Goal: Transaction & Acquisition: Purchase product/service

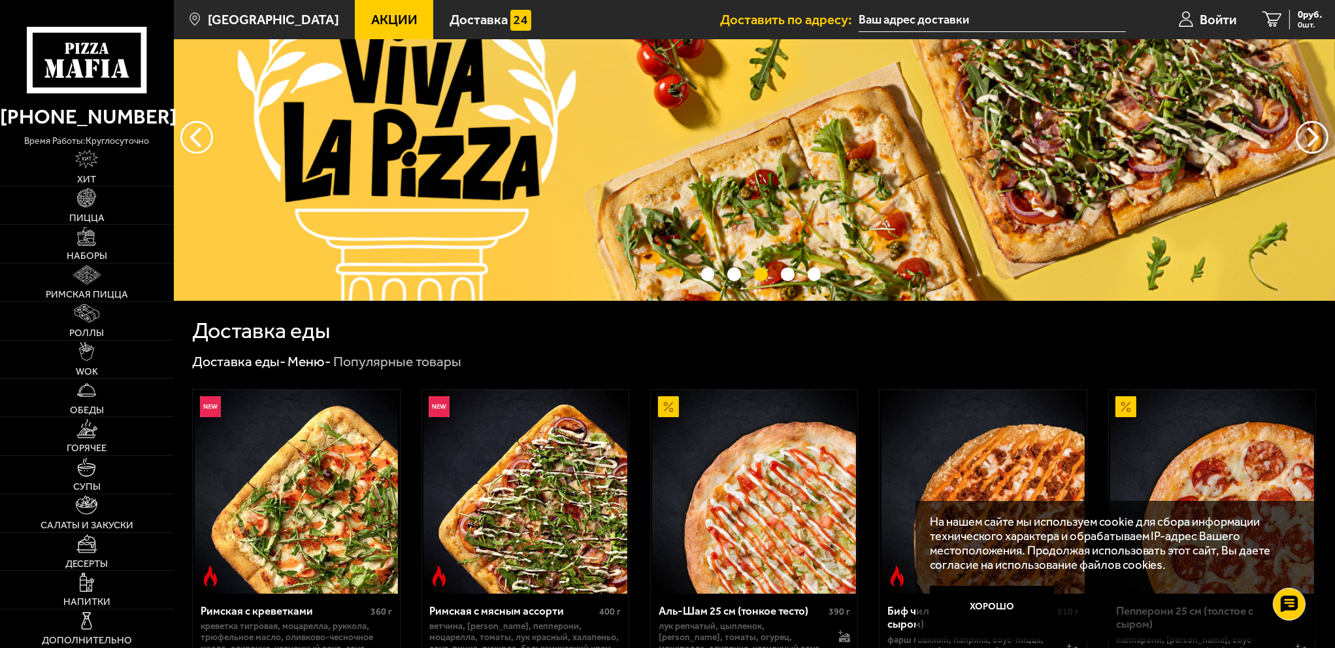
scroll to position [196, 0]
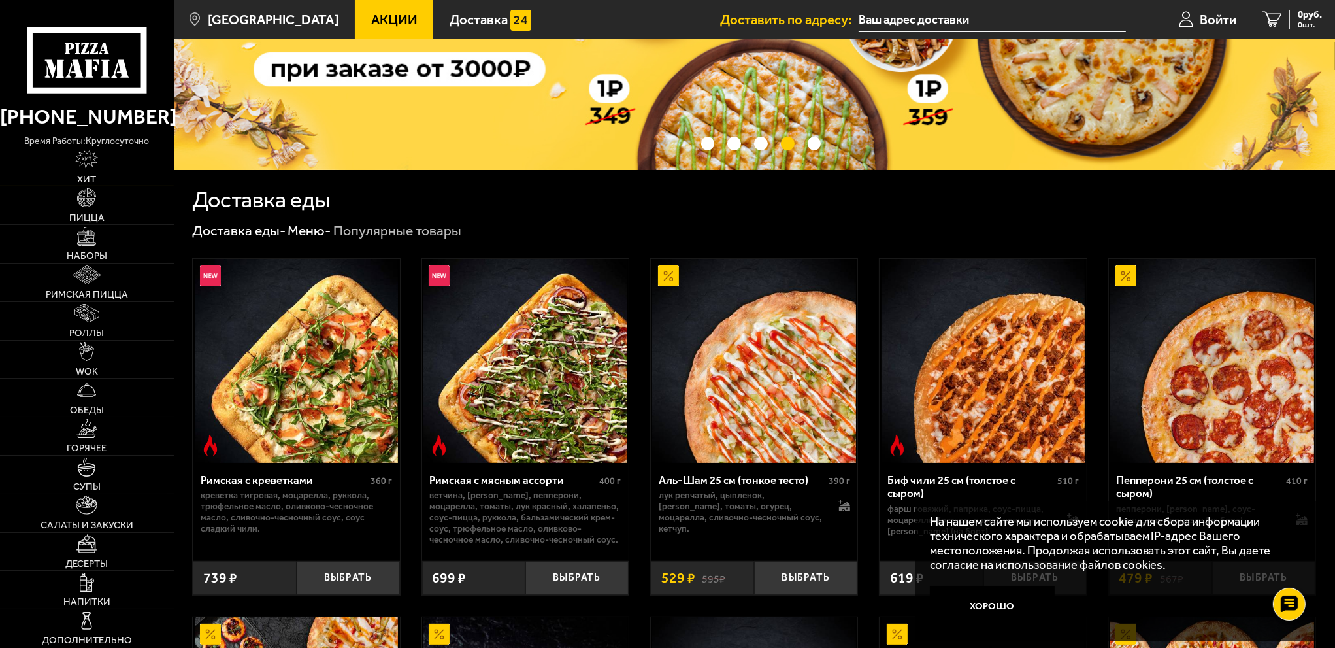
click at [101, 154] on link "Хит" at bounding box center [87, 167] width 174 height 38
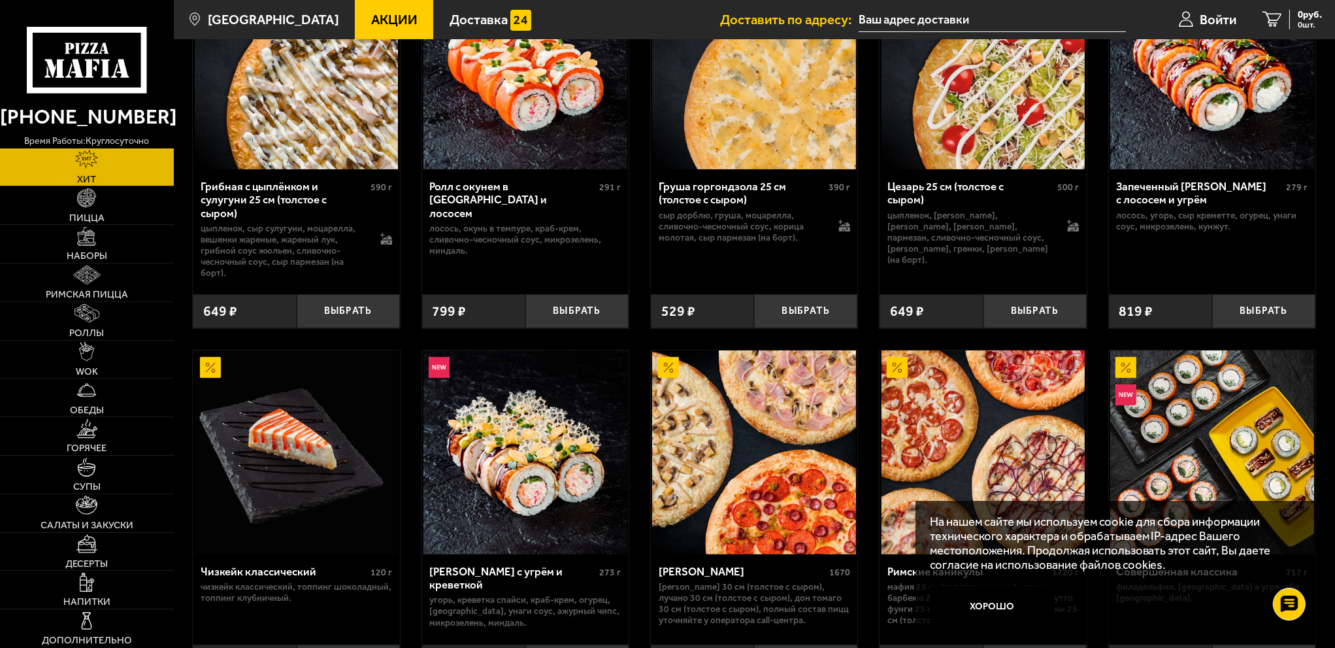
scroll to position [457, 0]
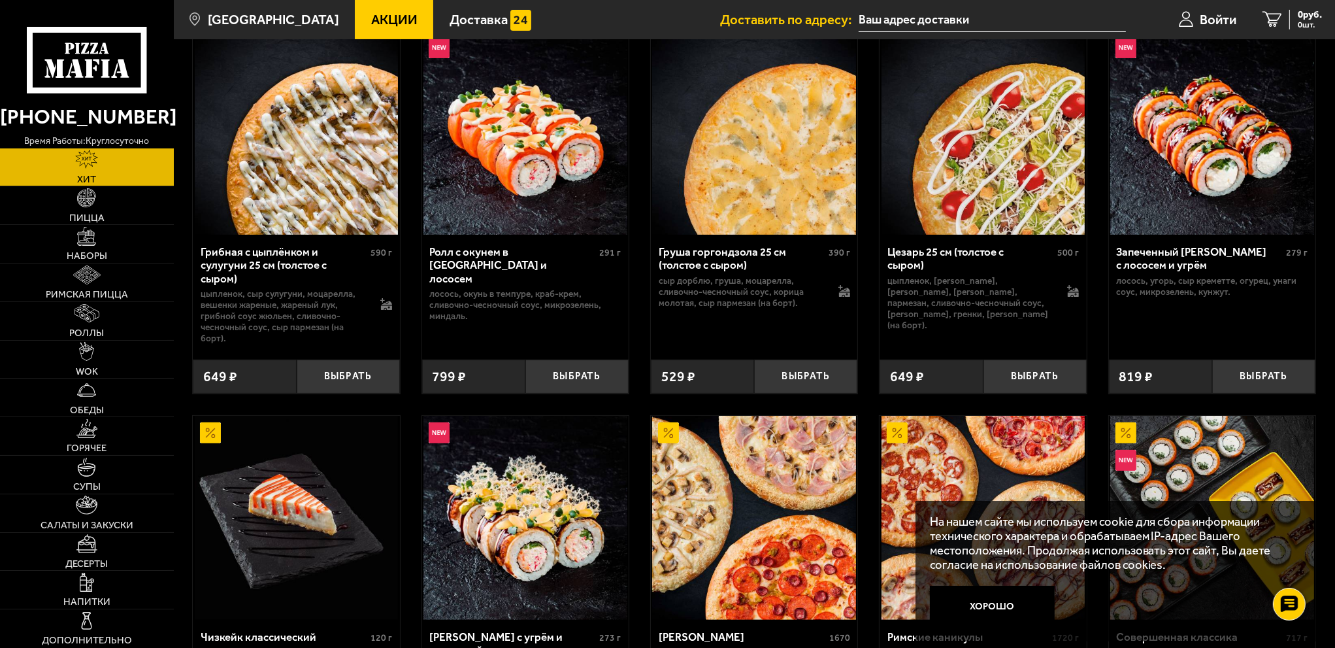
click at [120, 162] on link "Хит" at bounding box center [87, 167] width 174 height 38
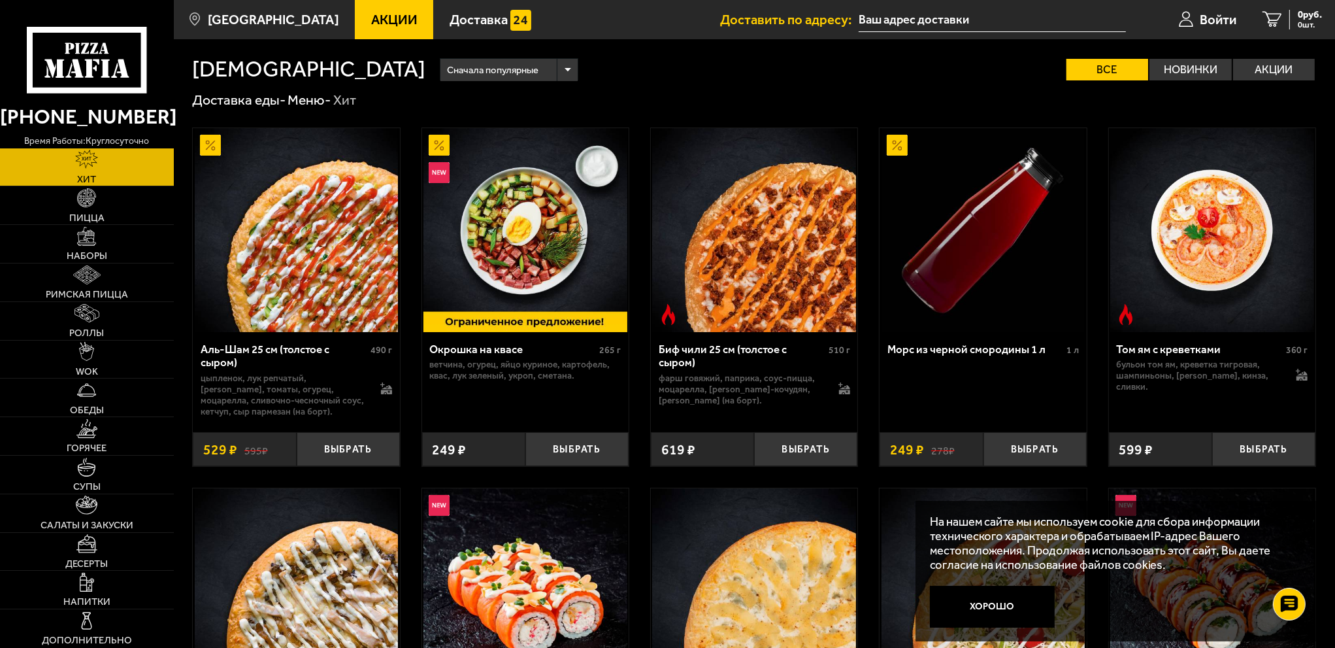
click at [447, 66] on span "Сначала популярные" at bounding box center [492, 70] width 91 height 26
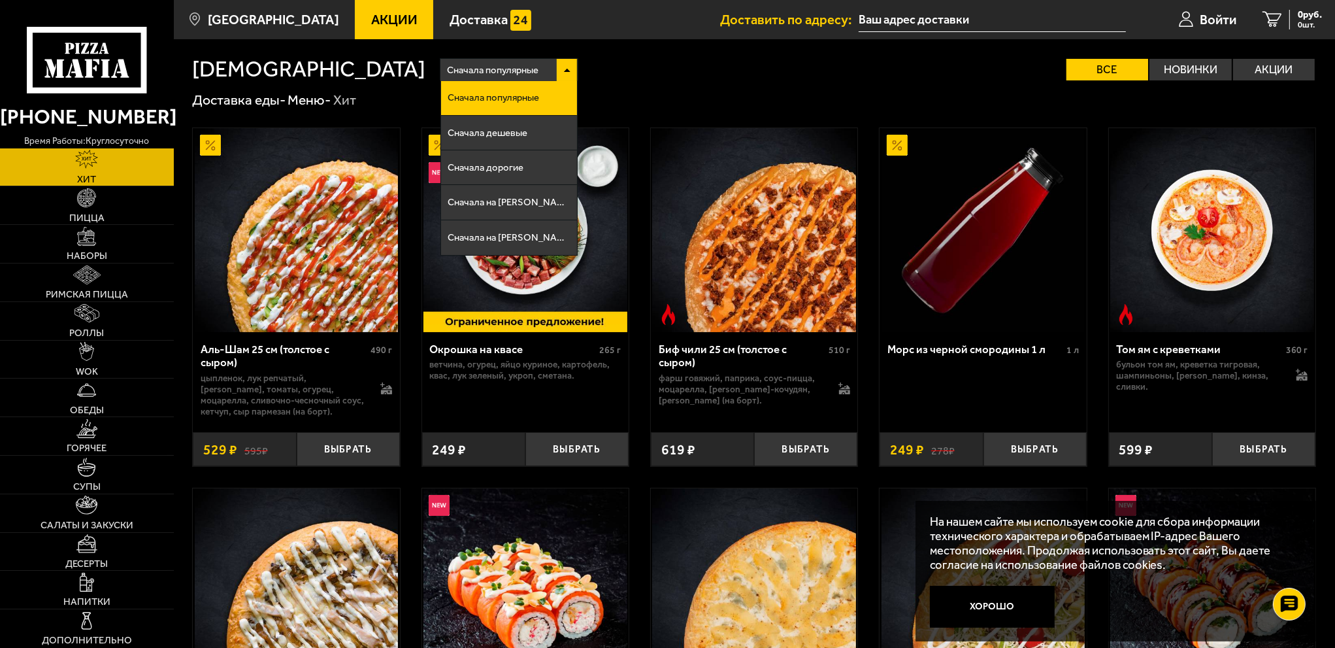
click at [447, 66] on span "Сначала популярные" at bounding box center [492, 70] width 91 height 26
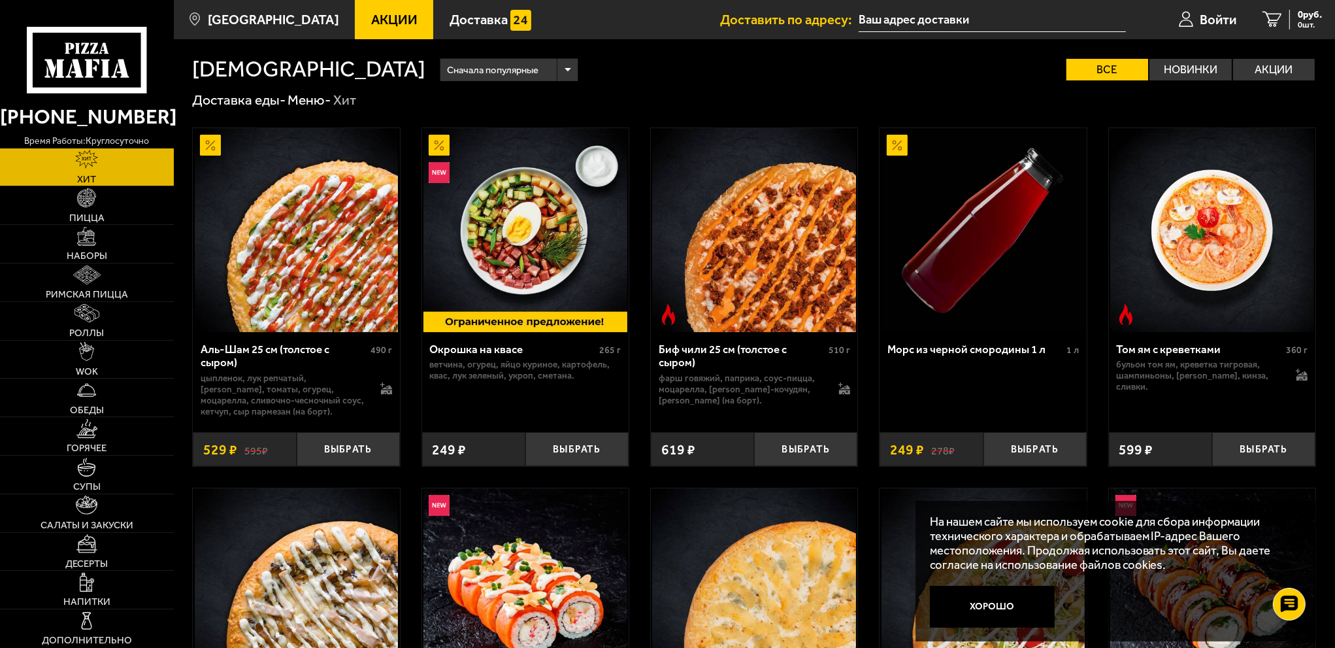
click at [939, 18] on input "text" at bounding box center [992, 20] width 267 height 24
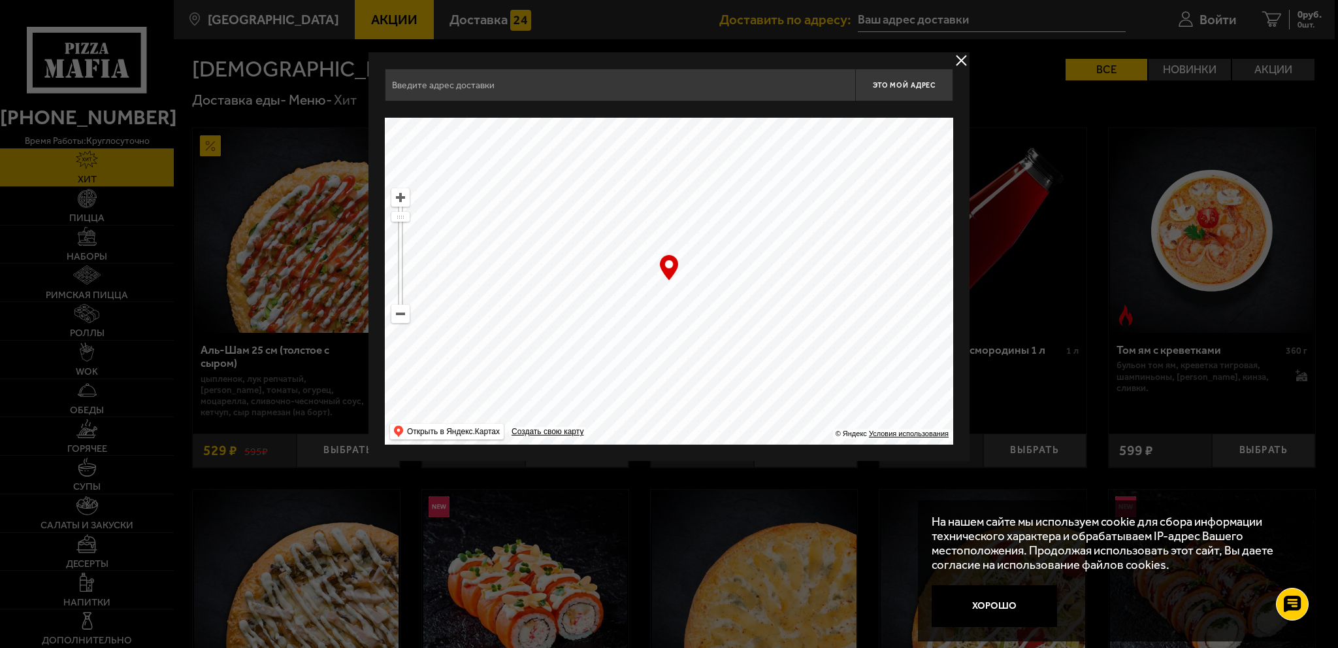
click at [968, 55] on button "delivery type" at bounding box center [962, 60] width 16 height 16
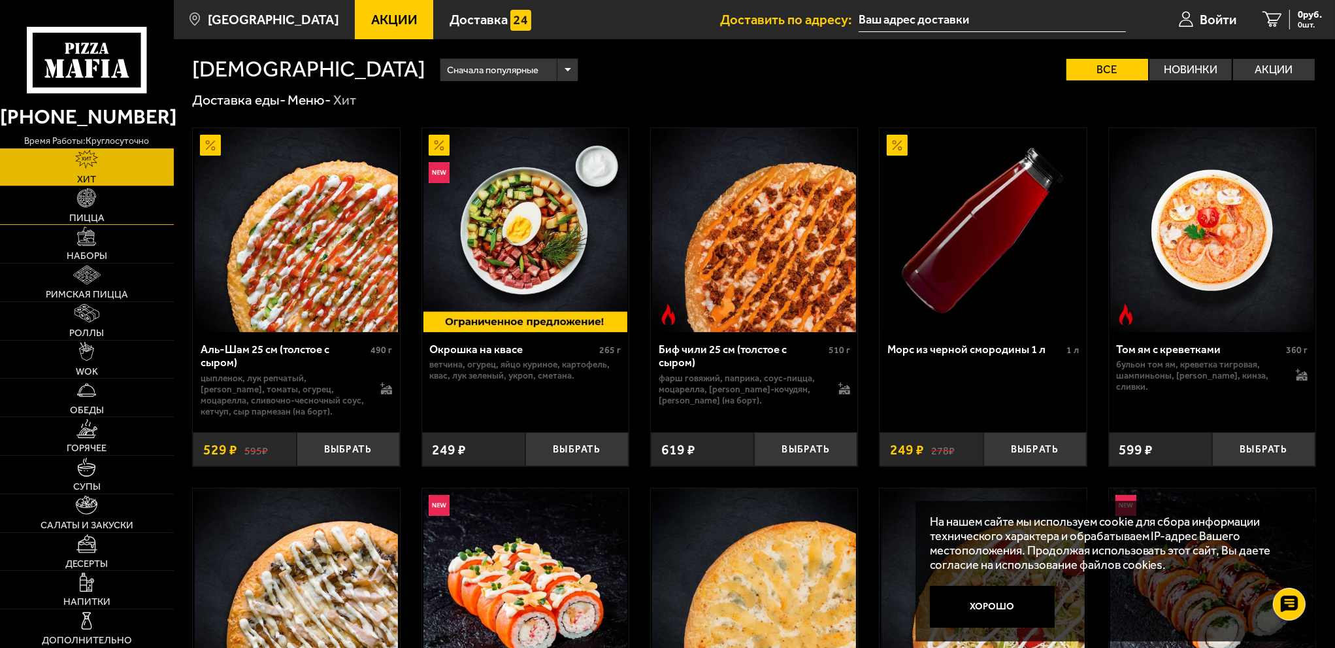
click at [120, 213] on link "Пицца" at bounding box center [87, 205] width 174 height 38
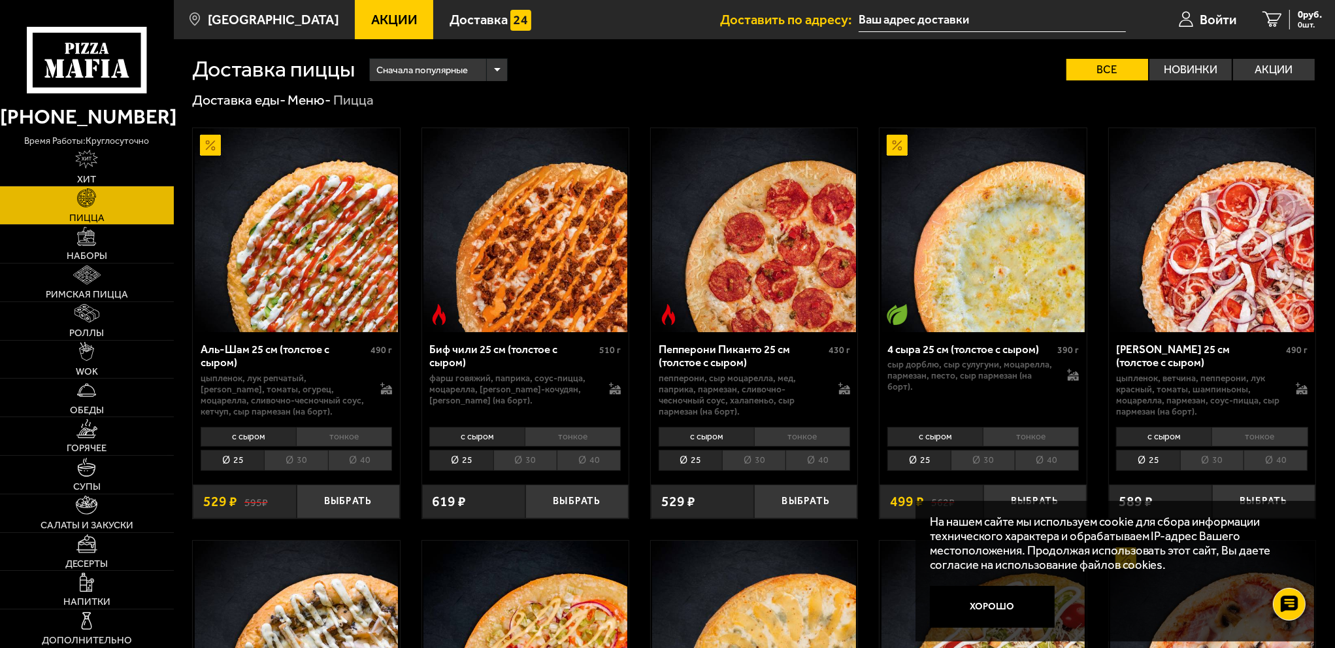
click at [371, 23] on span "Акции" at bounding box center [394, 19] width 46 height 13
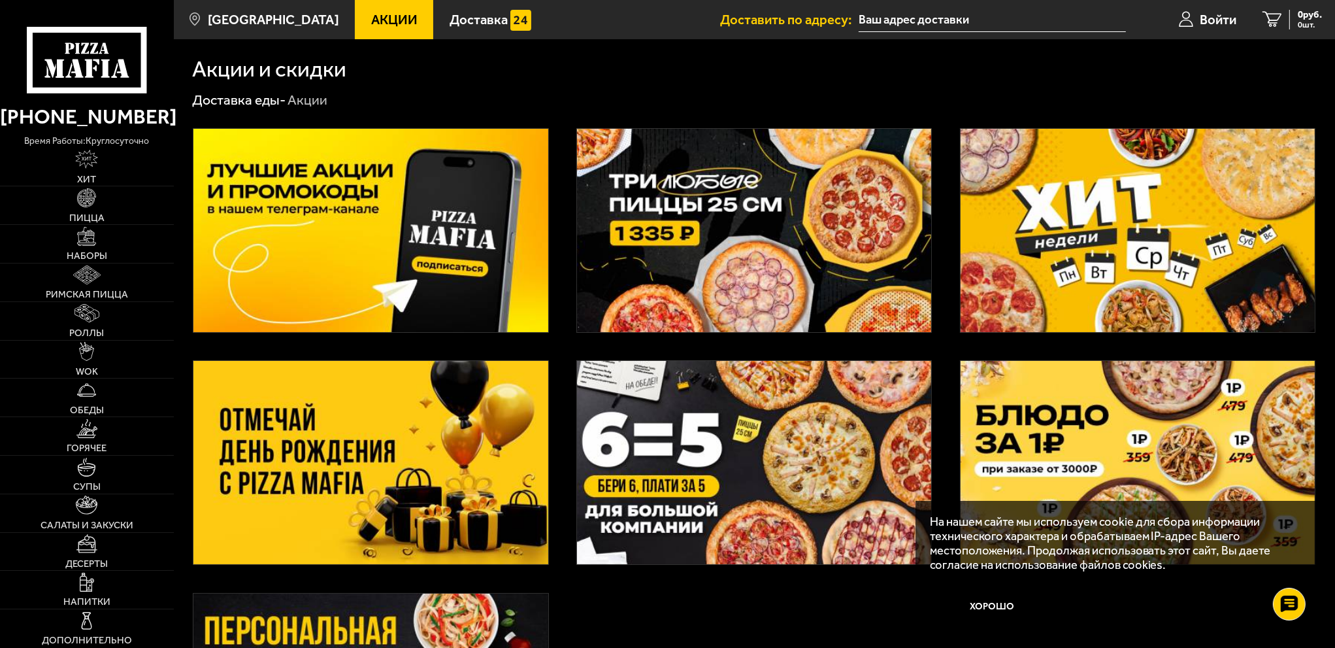
click at [384, 473] on img at bounding box center [370, 462] width 354 height 203
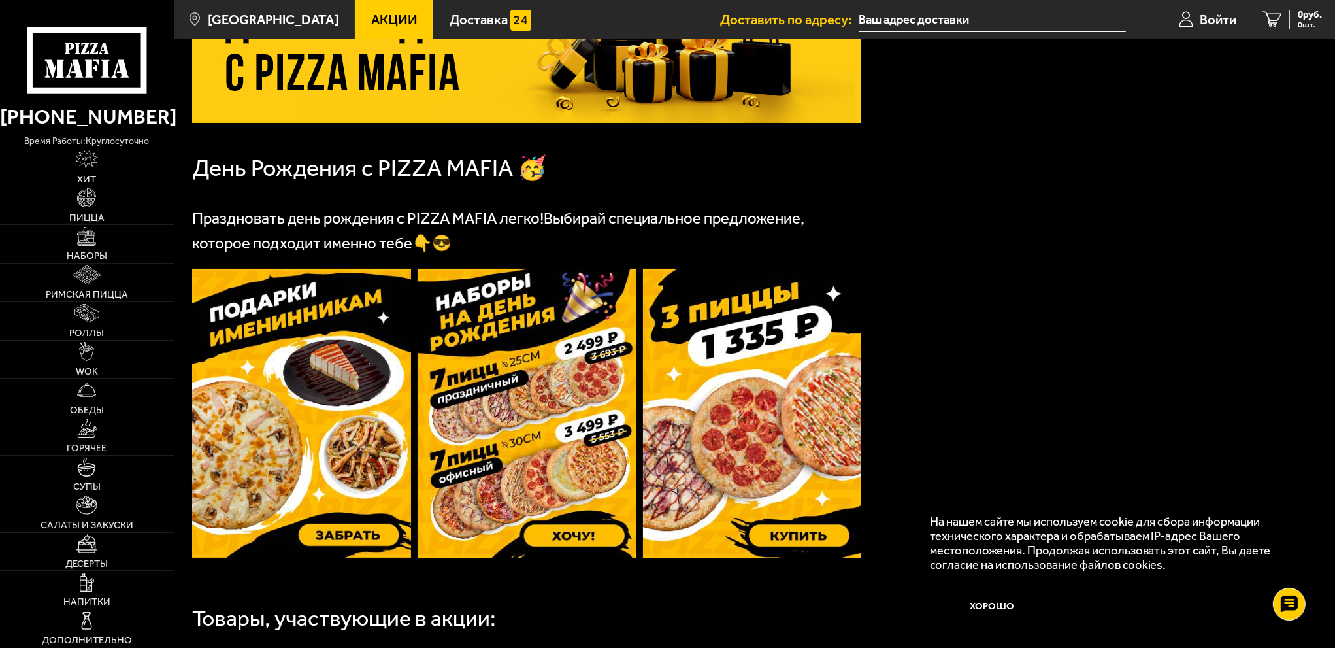
scroll to position [261, 0]
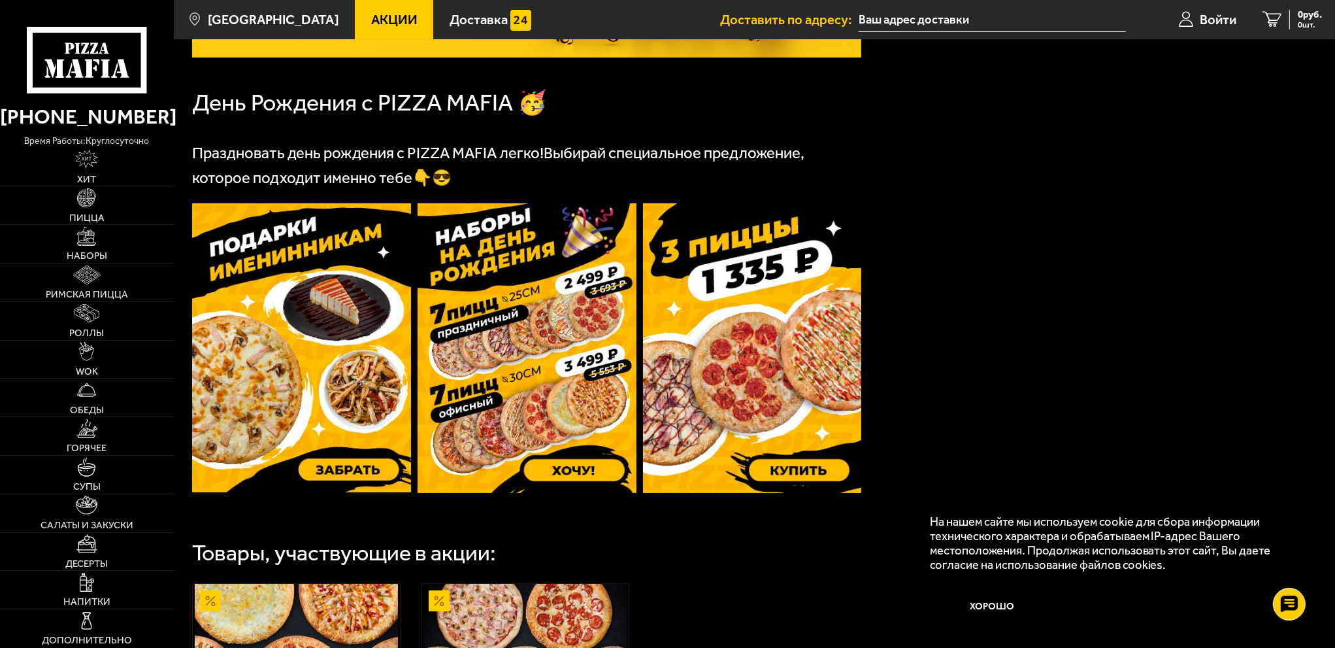
click at [360, 478] on img at bounding box center [301, 348] width 219 height 290
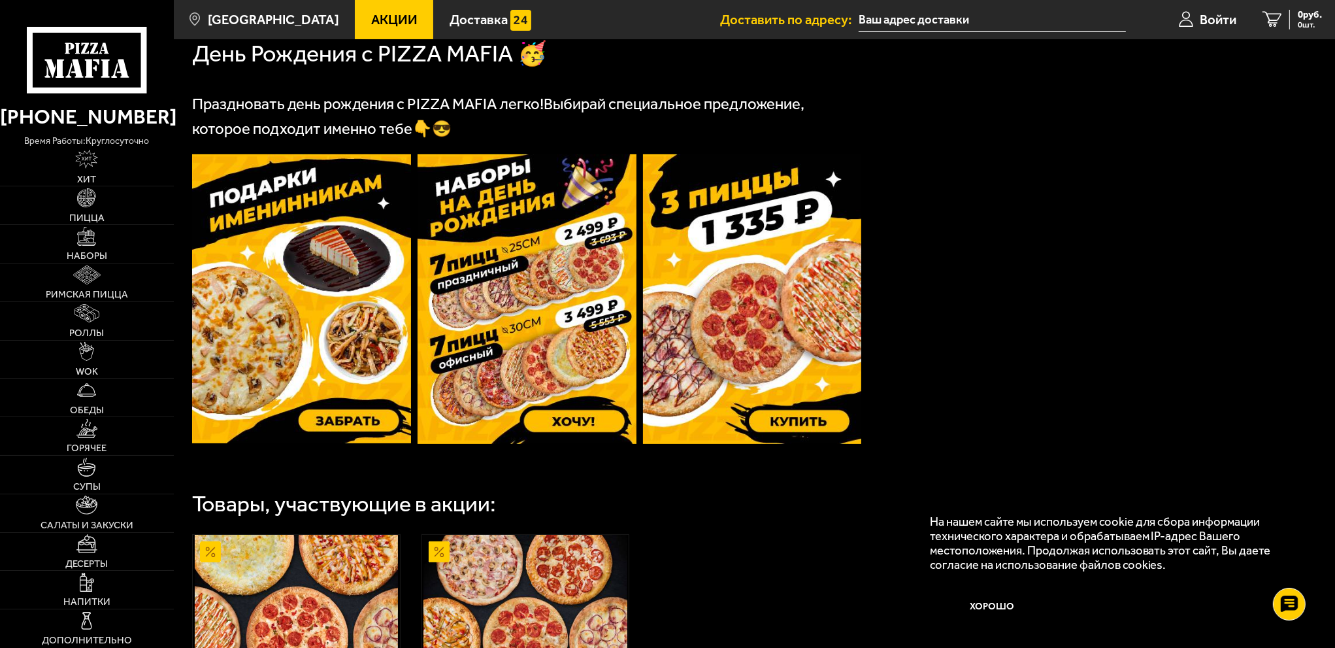
scroll to position [245, 0]
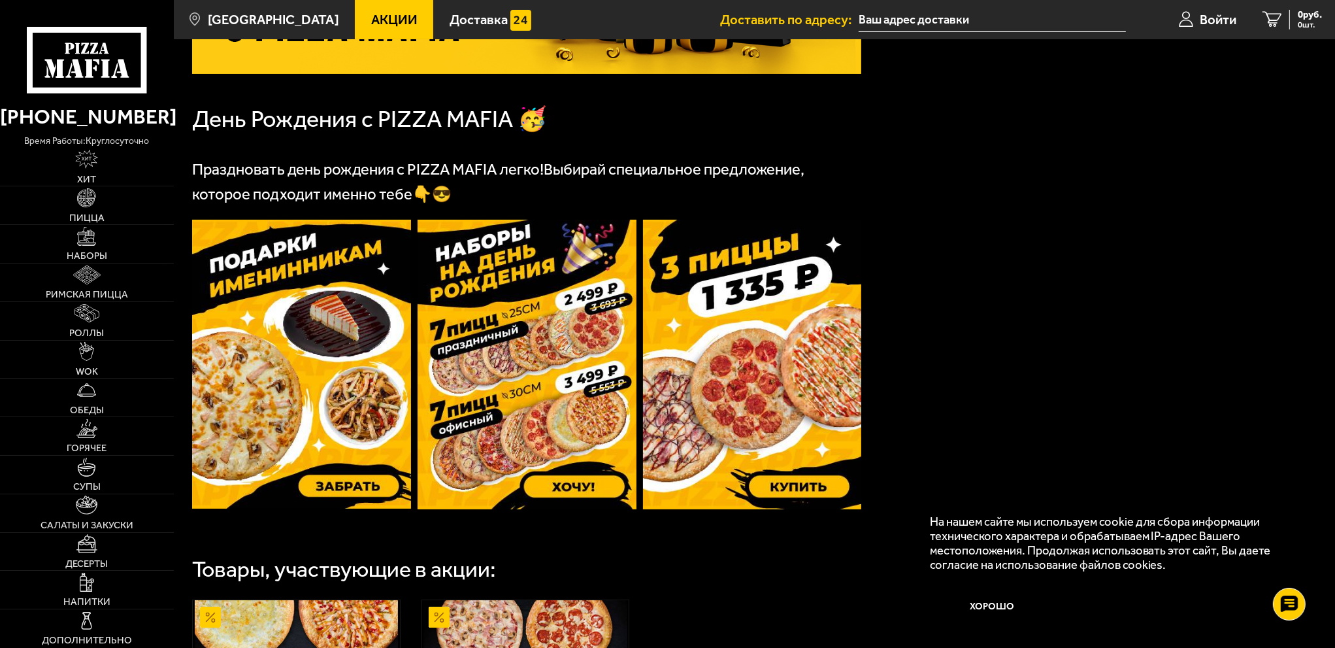
drag, startPoint x: 361, startPoint y: 420, endPoint x: 359, endPoint y: 492, distance: 72.6
click at [359, 492] on img at bounding box center [301, 365] width 219 height 290
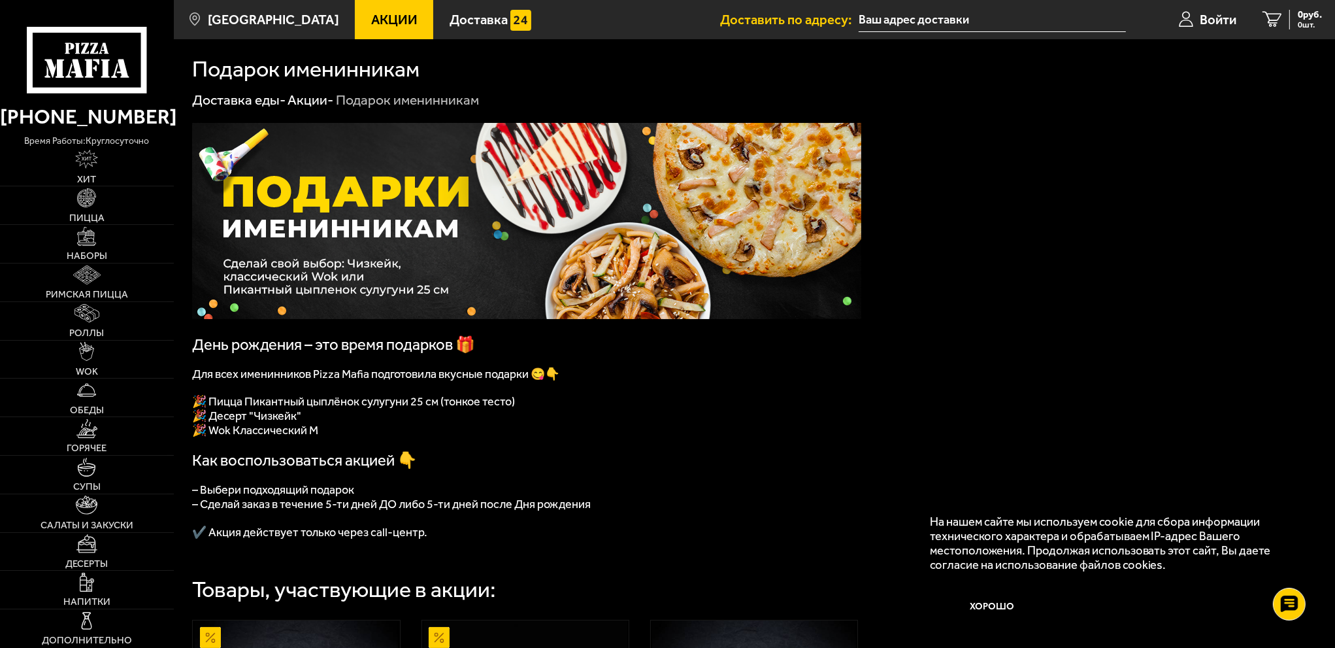
drag, startPoint x: 516, startPoint y: 216, endPoint x: 448, endPoint y: 423, distance: 217.8
click at [448, 423] on p "🎉 Десерт "Чизкейк"" at bounding box center [526, 415] width 669 height 14
click at [99, 209] on link "Пицца" at bounding box center [87, 205] width 174 height 38
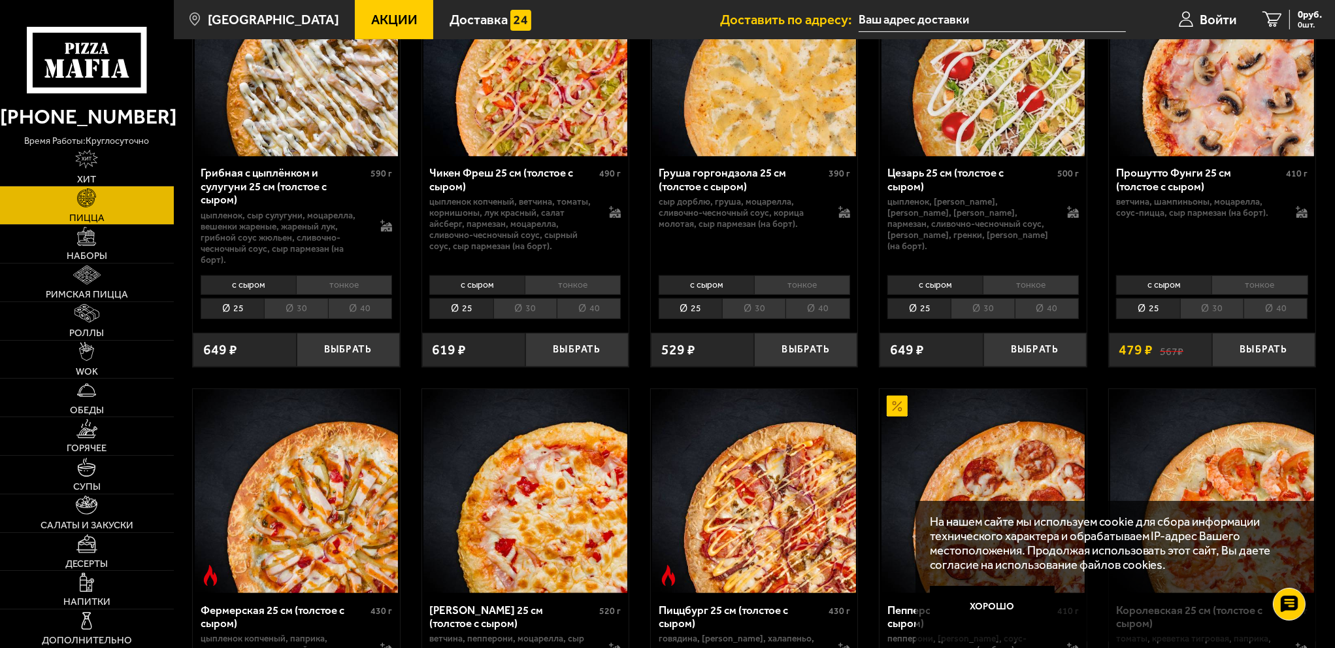
scroll to position [784, 0]
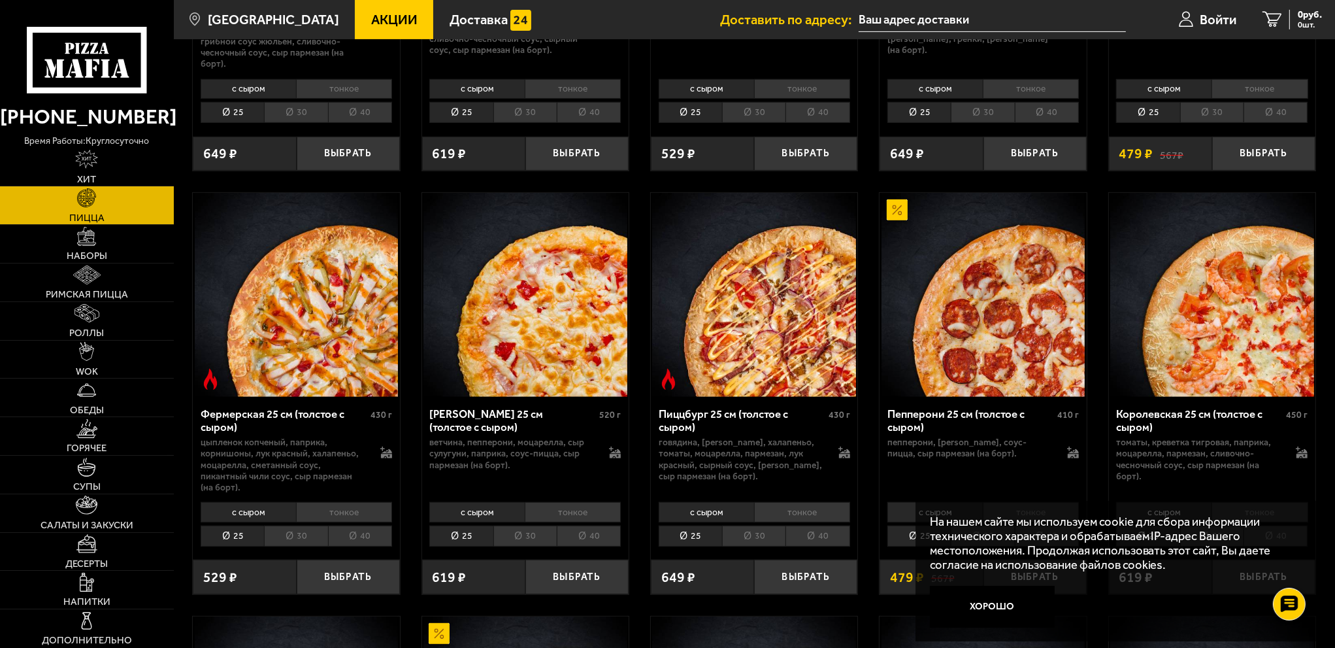
drag, startPoint x: 419, startPoint y: 320, endPoint x: 416, endPoint y: 345, distance: 25.7
